Goal: Task Accomplishment & Management: Complete application form

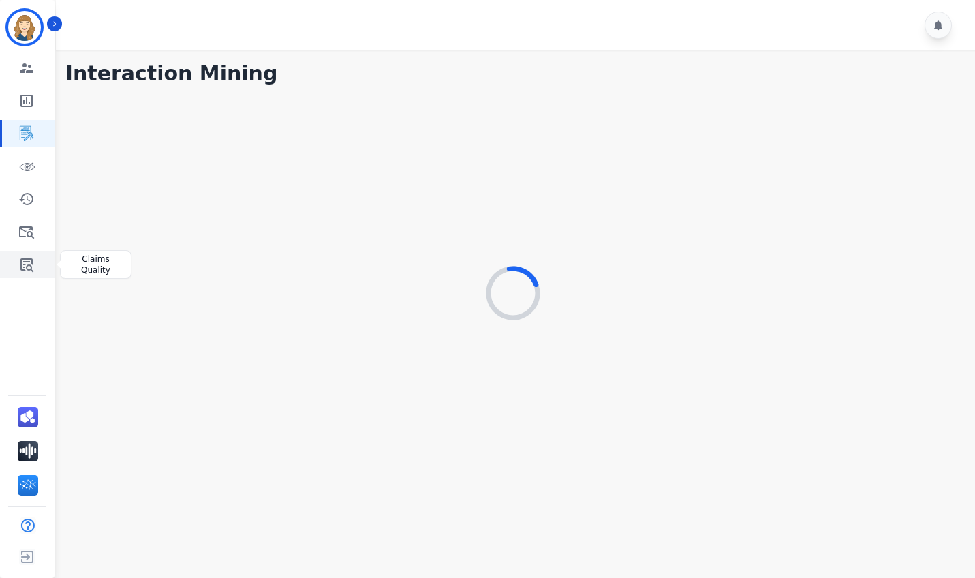
click at [27, 264] on icon "Sidebar" at bounding box center [26, 264] width 16 height 16
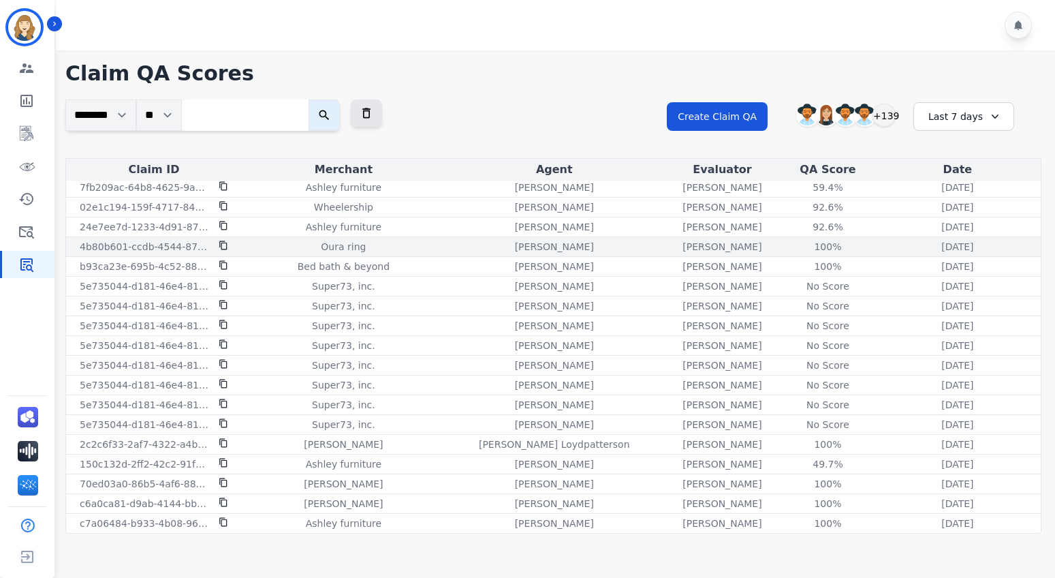
scroll to position [1563, 0]
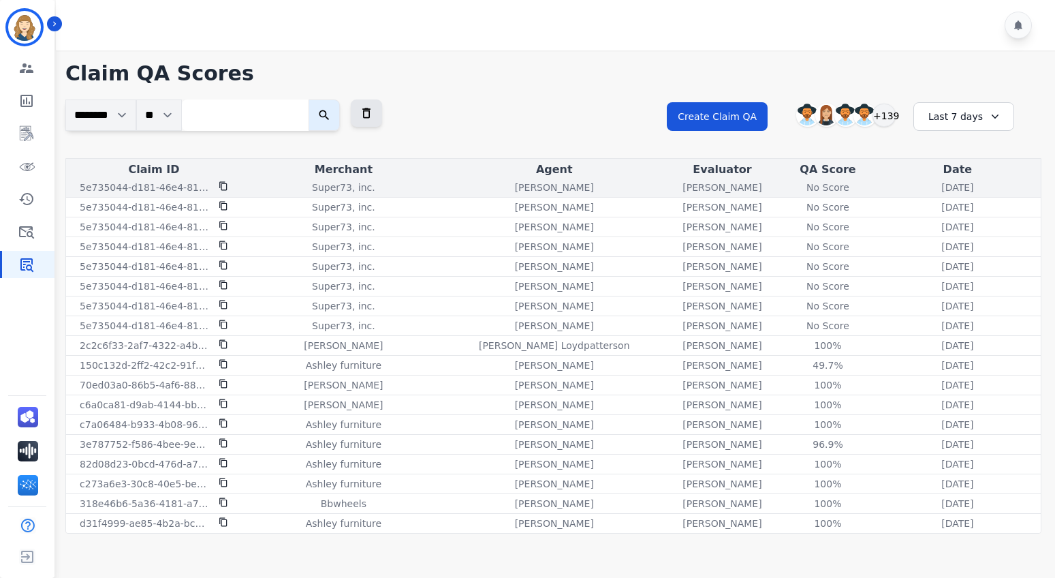
click at [806, 189] on div "No Score" at bounding box center [827, 187] width 61 height 14
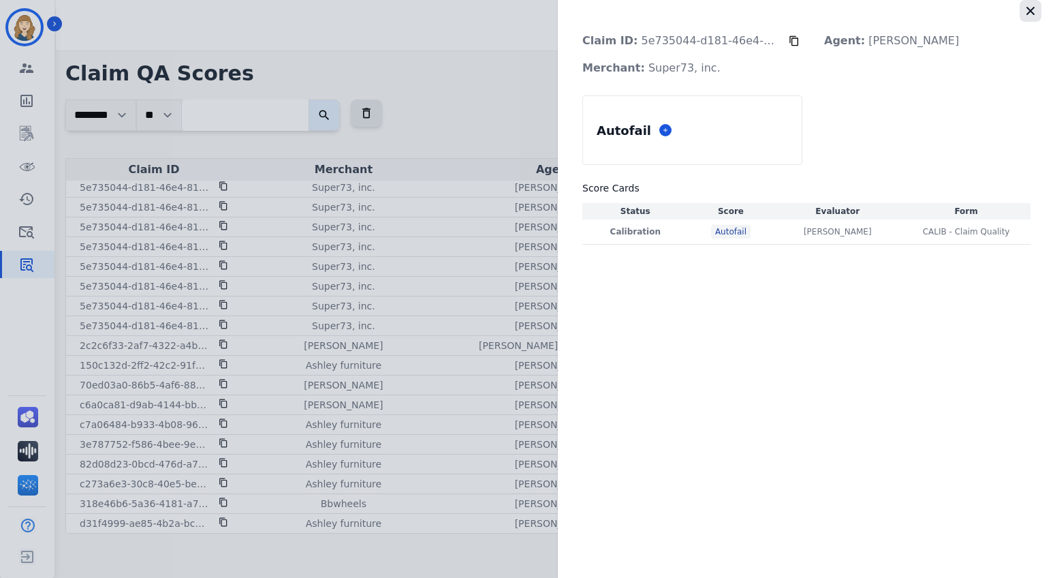
click at [974, 10] on icon "button" at bounding box center [1031, 11] width 14 height 14
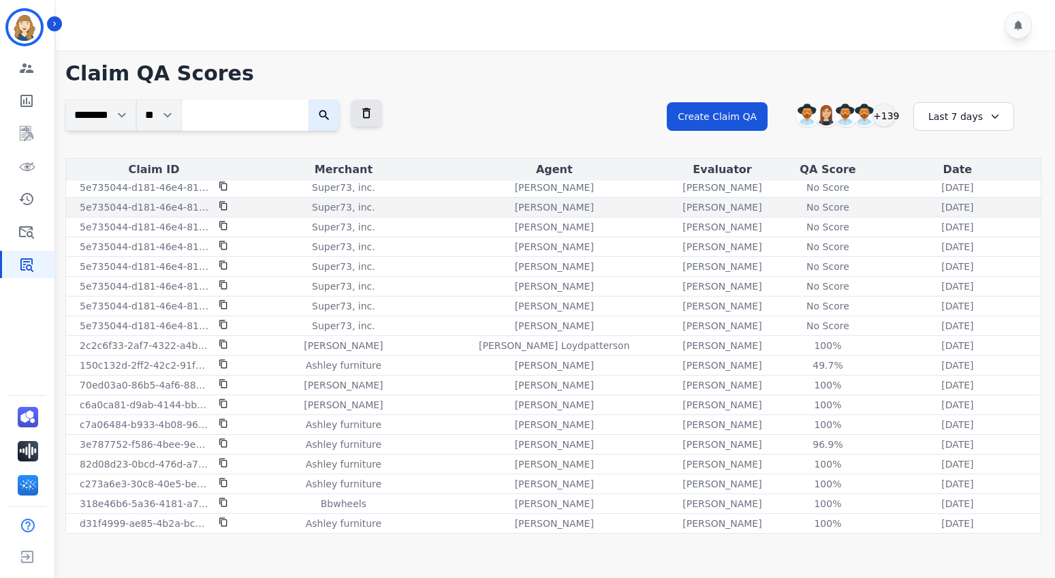
click at [810, 208] on div "No Score" at bounding box center [827, 207] width 61 height 14
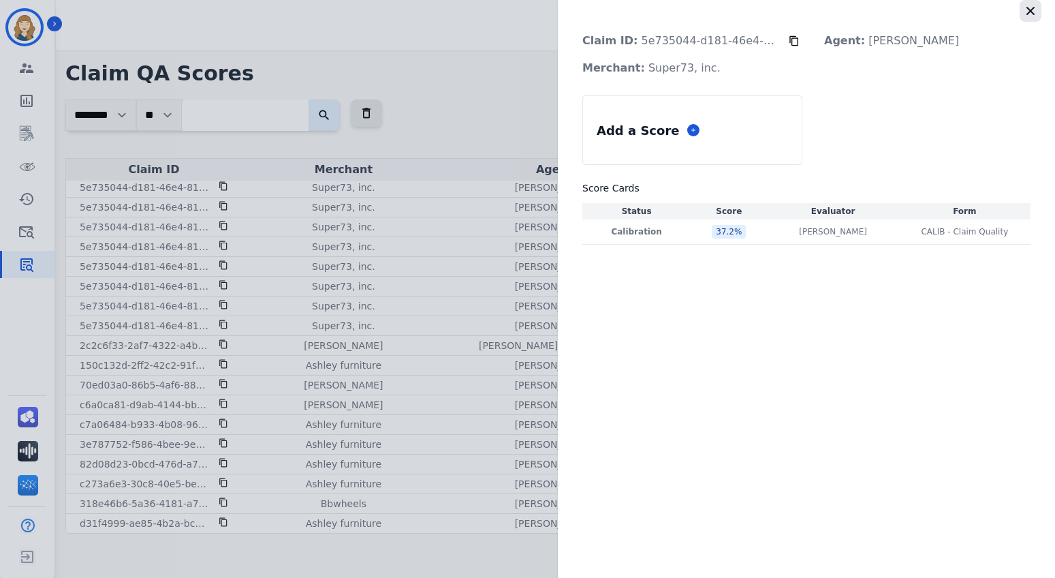
drag, startPoint x: 1046, startPoint y: 11, endPoint x: 1023, endPoint y: 20, distance: 25.0
click at [974, 10] on div "Claim ID: 5e735044-d181-46e4-8142-318a0c9b6910 Agent: [PERSON_NAME]: Super73, i…" at bounding box center [806, 129] width 497 height 258
click at [974, 13] on icon "button" at bounding box center [1031, 11] width 14 height 14
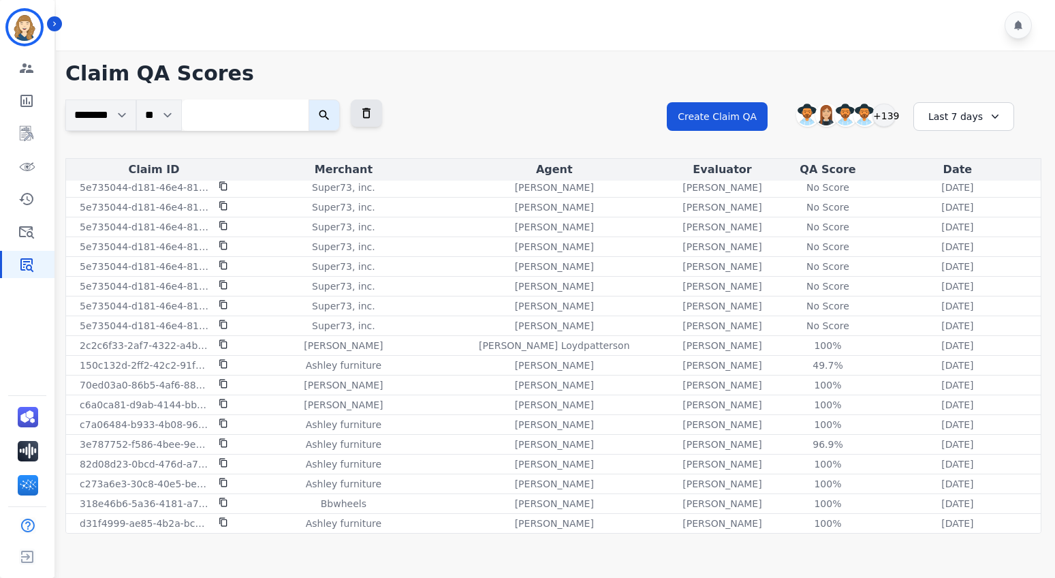
drag, startPoint x: 549, startPoint y: 40, endPoint x: 701, endPoint y: 180, distance: 207.3
click at [550, 40] on div at bounding box center [557, 25] width 1003 height 50
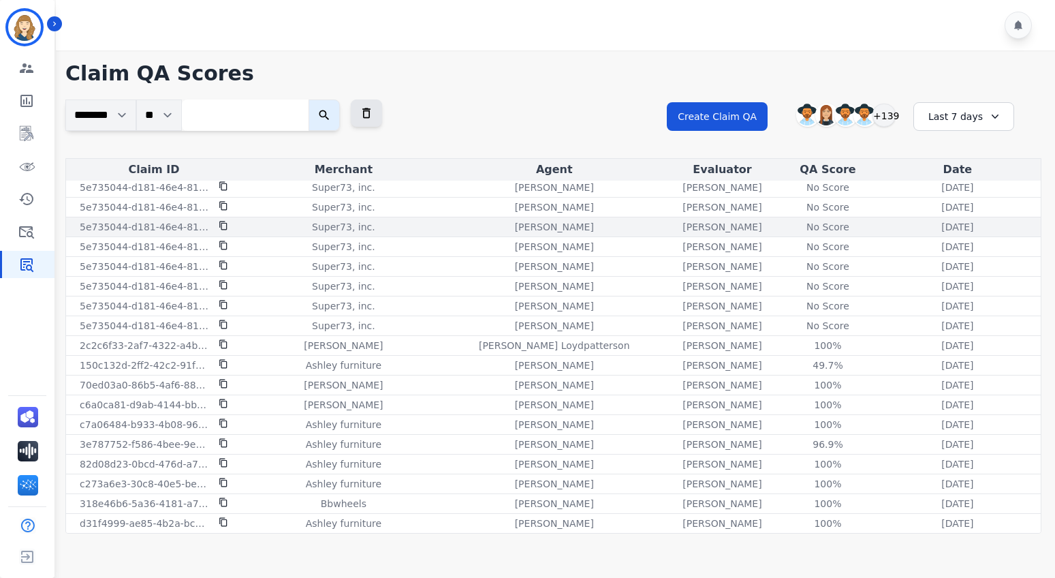
click at [805, 225] on div "No Score" at bounding box center [827, 227] width 61 height 14
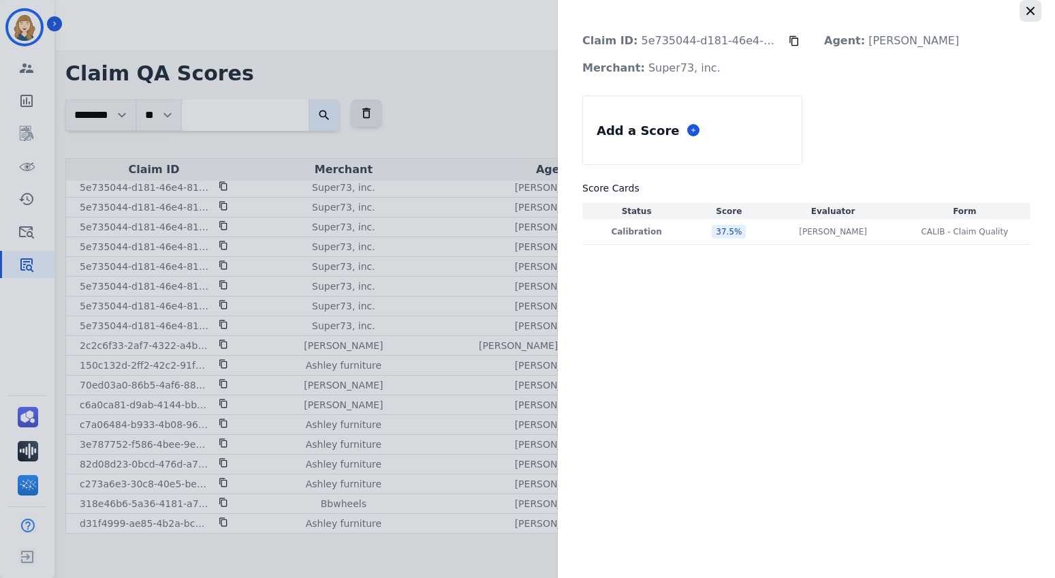
click at [974, 10] on icon "button" at bounding box center [1031, 11] width 14 height 14
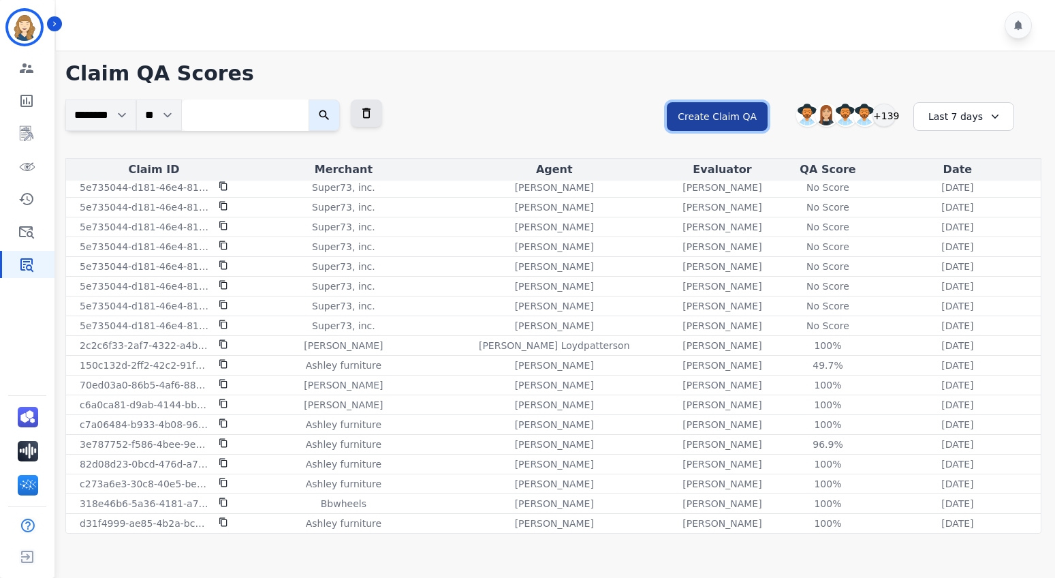
click at [722, 116] on button "Create Claim QA" at bounding box center [717, 116] width 101 height 29
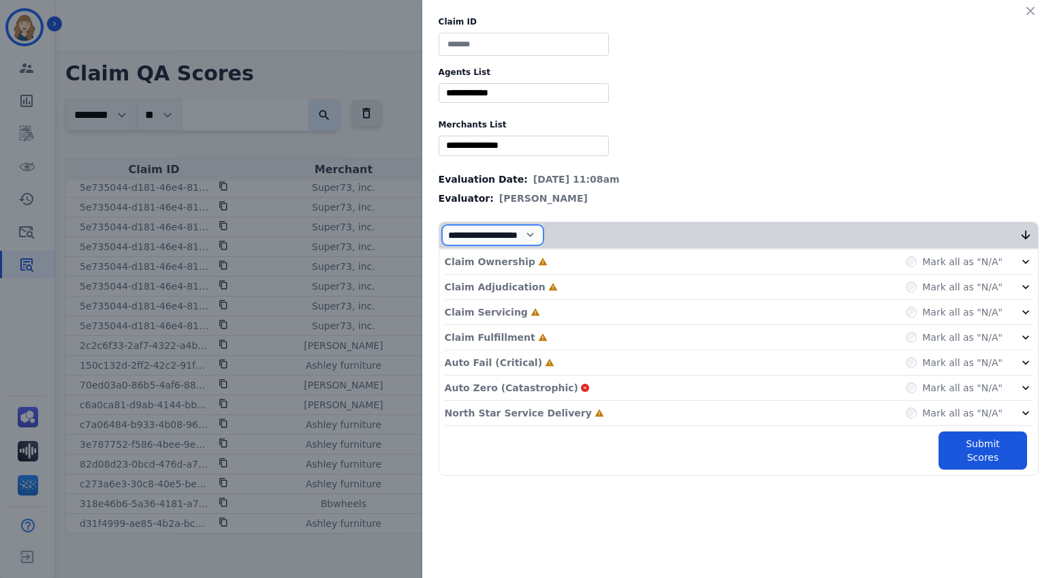
click at [543, 234] on select "**********" at bounding box center [492, 235] width 101 height 20
select select "*"
click at [442, 245] on select "**********" at bounding box center [492, 235] width 101 height 20
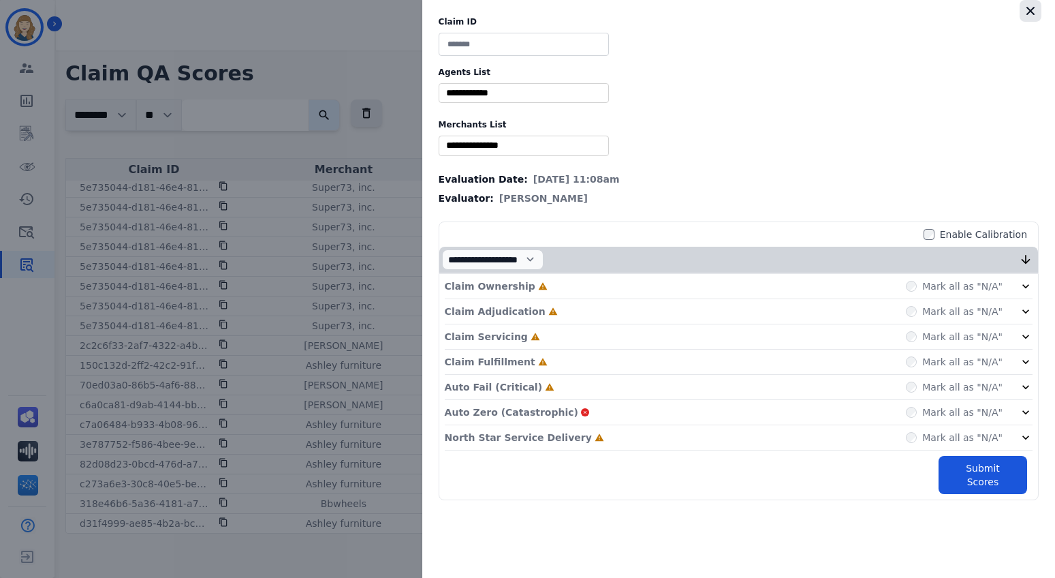
click at [974, 13] on button "button" at bounding box center [1031, 11] width 22 height 22
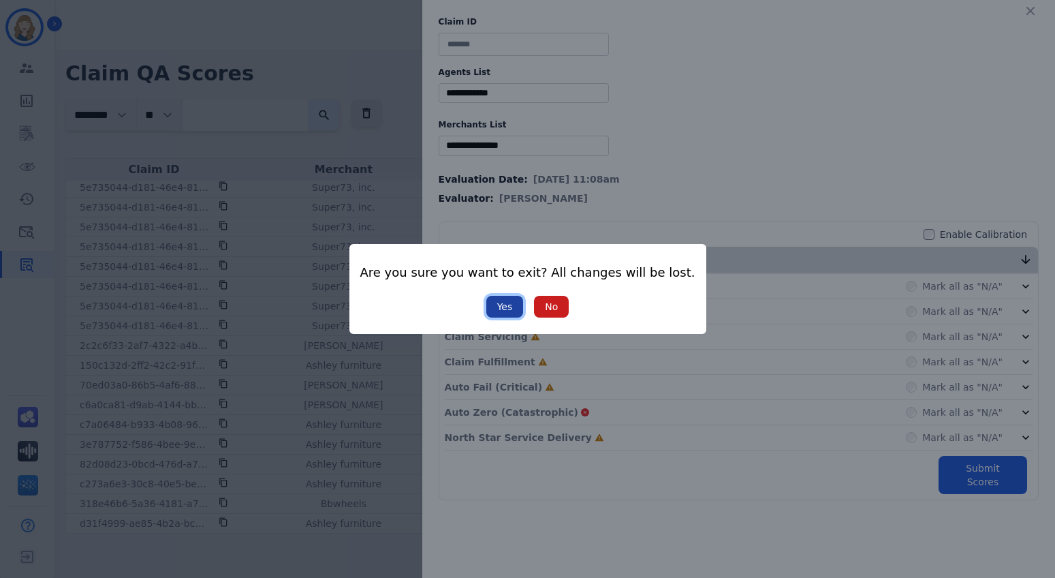
click at [510, 313] on button "Yes" at bounding box center [504, 307] width 37 height 22
